Goal: Information Seeking & Learning: Learn about a topic

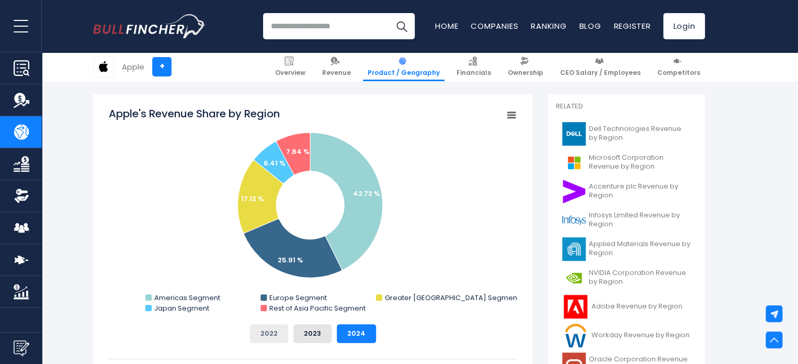
click at [262, 336] on button "2022" at bounding box center [269, 333] width 38 height 19
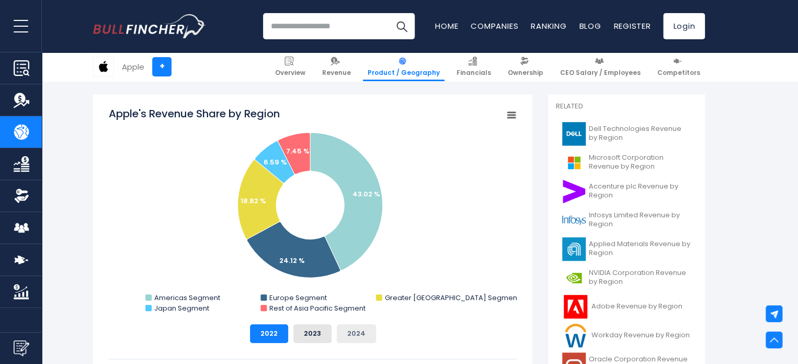
click at [368, 333] on button "2024" at bounding box center [356, 333] width 39 height 19
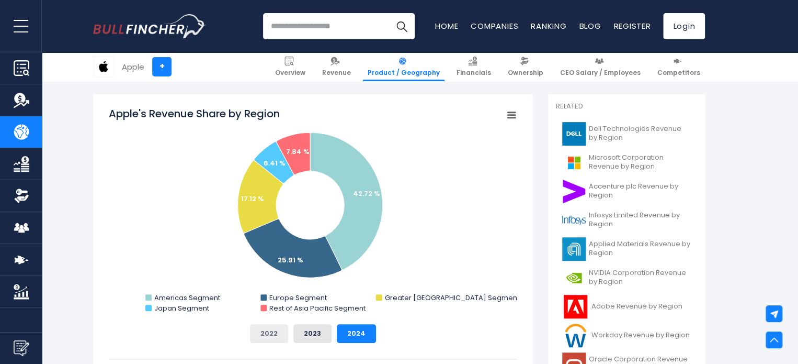
click at [267, 334] on button "2022" at bounding box center [269, 333] width 38 height 19
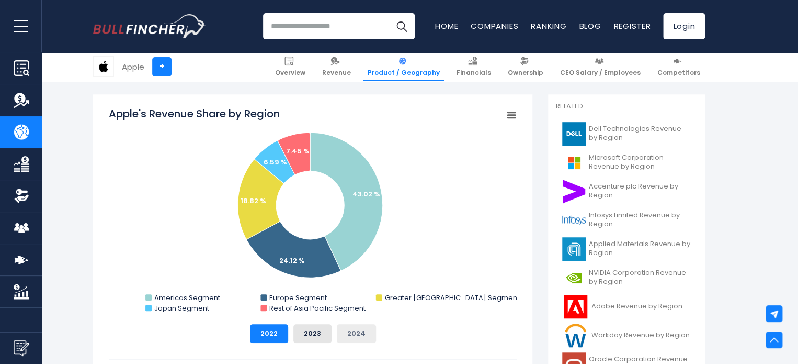
click at [368, 329] on button "2024" at bounding box center [356, 333] width 39 height 19
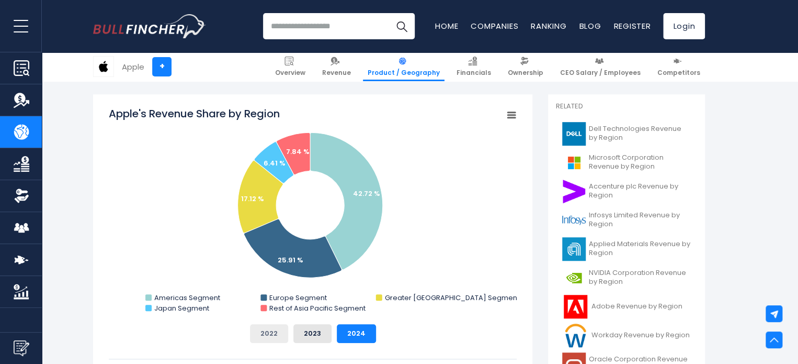
click at [268, 333] on button "2022" at bounding box center [269, 333] width 38 height 19
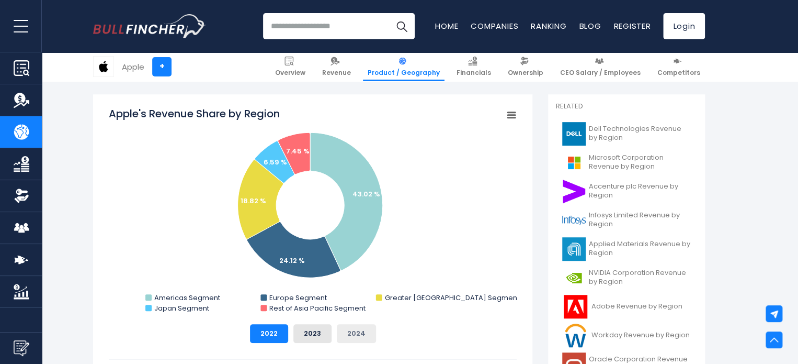
click at [355, 332] on button "2024" at bounding box center [356, 333] width 39 height 19
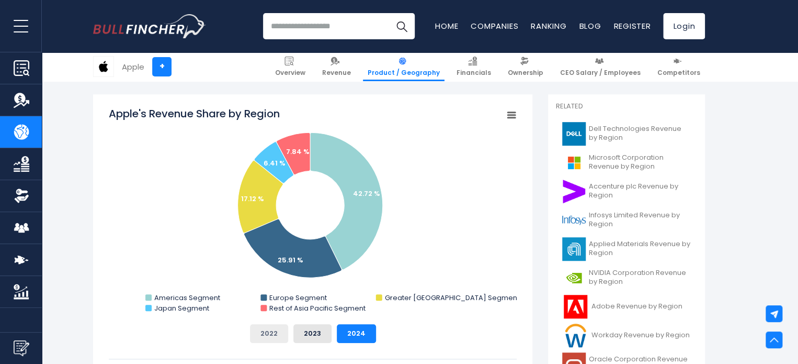
click at [267, 338] on button "2022" at bounding box center [269, 333] width 38 height 19
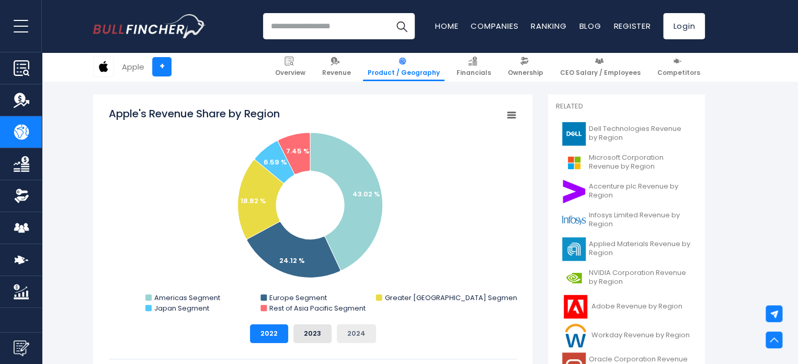
click at [357, 333] on button "2024" at bounding box center [356, 333] width 39 height 19
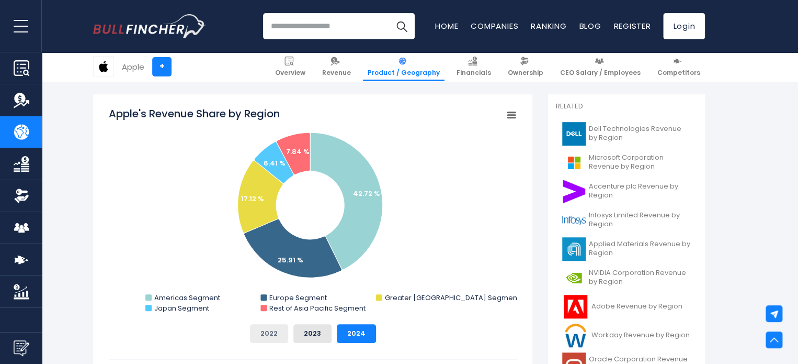
click at [275, 326] on button "2022" at bounding box center [269, 333] width 38 height 19
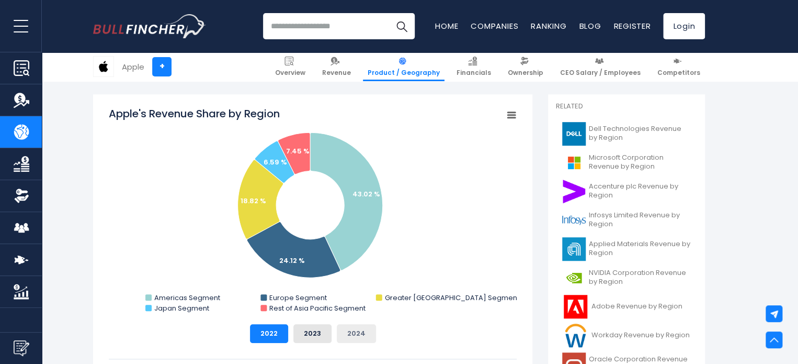
click at [366, 327] on button "2024" at bounding box center [356, 333] width 39 height 19
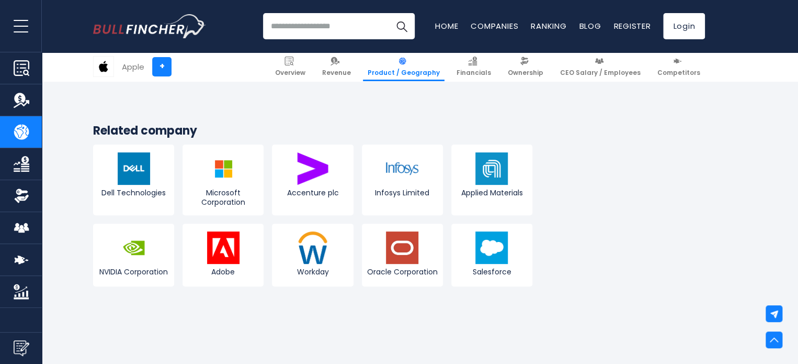
scroll to position [2040, 0]
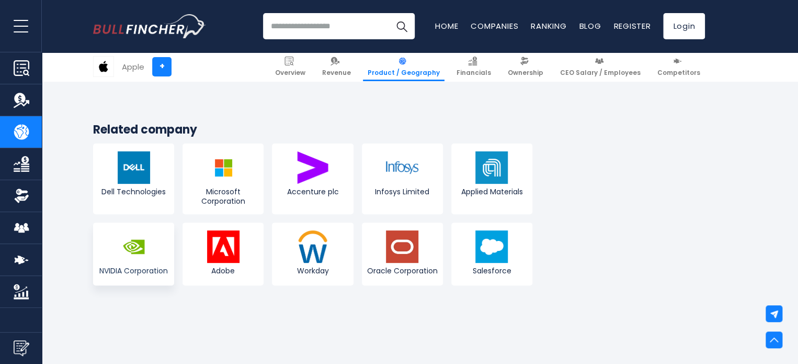
click at [130, 235] on img at bounding box center [134, 246] width 32 height 32
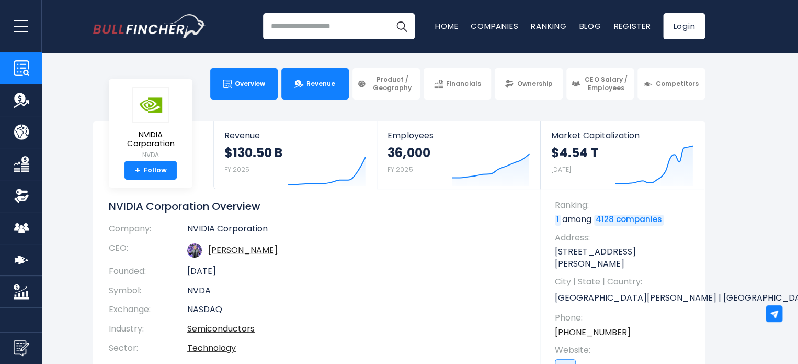
click at [316, 83] on span "Revenue" at bounding box center [321, 84] width 29 height 8
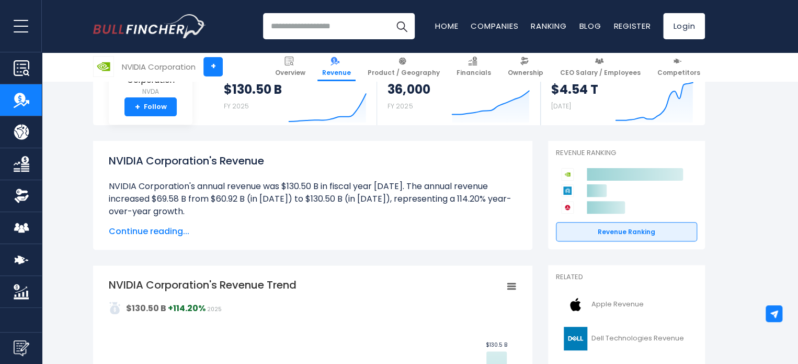
scroll to position [105, 0]
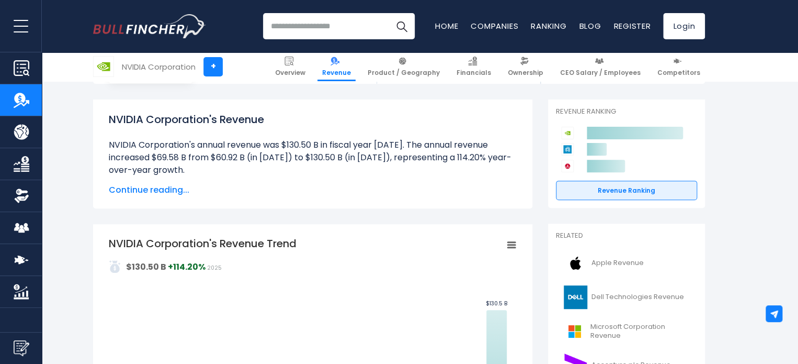
click at [167, 190] on span "Continue reading..." at bounding box center [313, 190] width 408 height 13
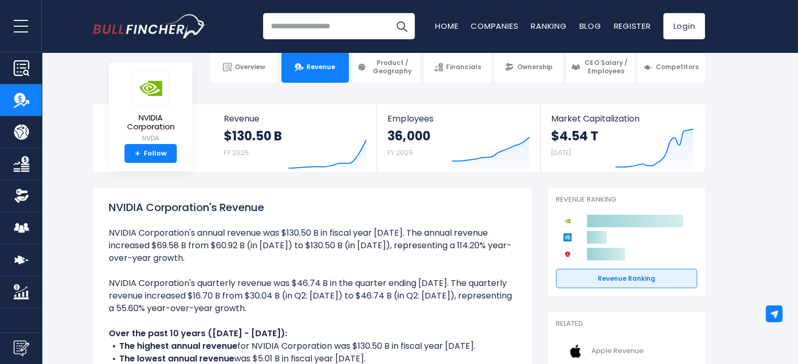
scroll to position [0, 0]
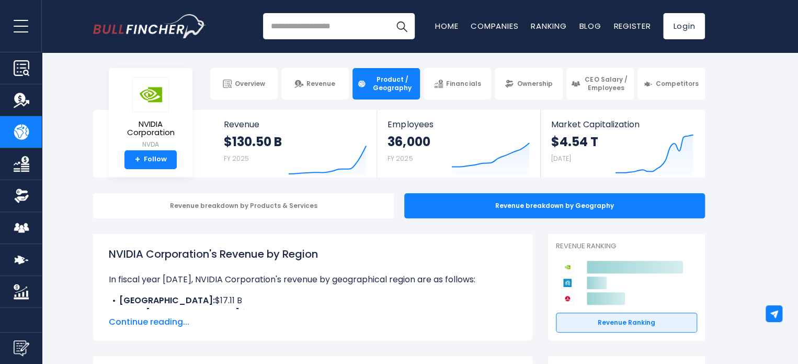
click at [166, 320] on span "Continue reading..." at bounding box center [313, 321] width 408 height 13
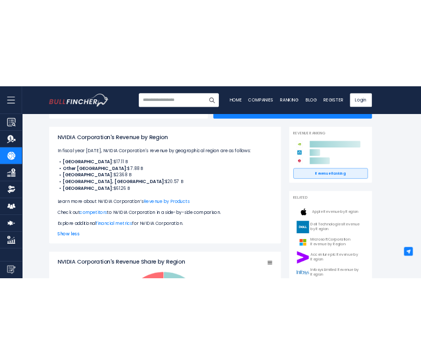
scroll to position [123, 0]
